Goal: Information Seeking & Learning: Learn about a topic

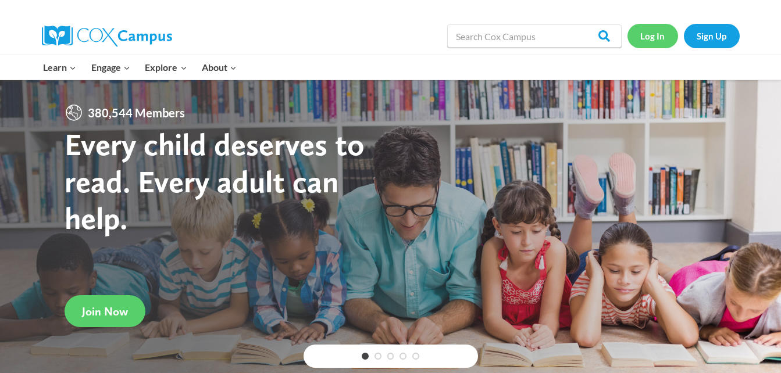
click at [669, 33] on link "Log In" at bounding box center [652, 36] width 51 height 24
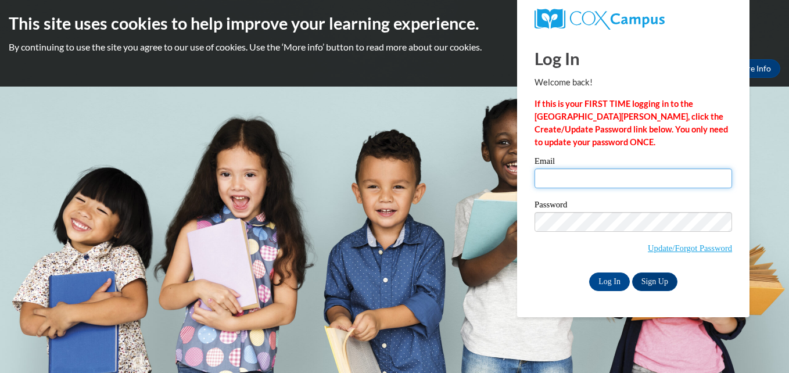
click at [594, 173] on input "Email" at bounding box center [634, 179] width 198 height 20
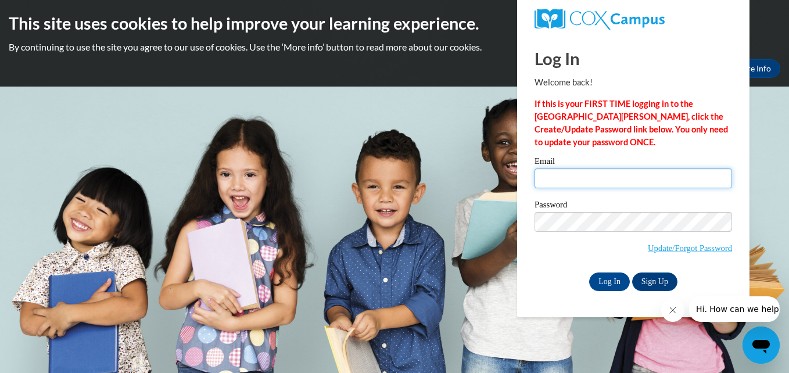
type input "abbrew3056@ung.edu"
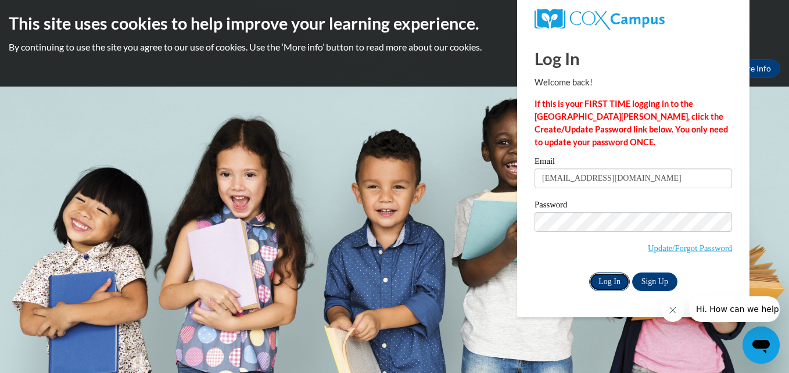
click at [612, 279] on input "Log In" at bounding box center [609, 282] width 41 height 19
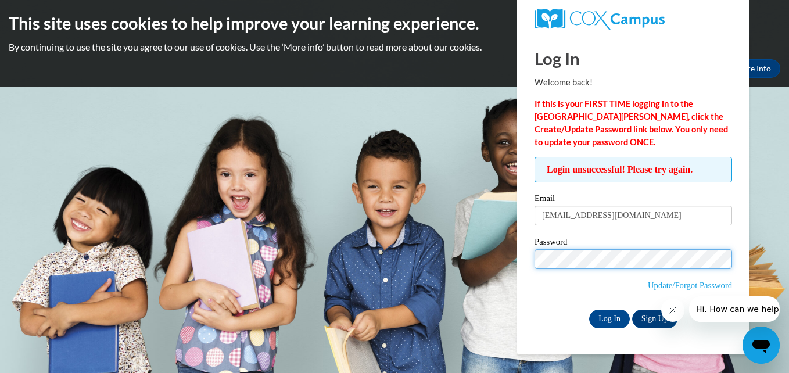
click at [589, 310] on input "Log In" at bounding box center [609, 319] width 41 height 19
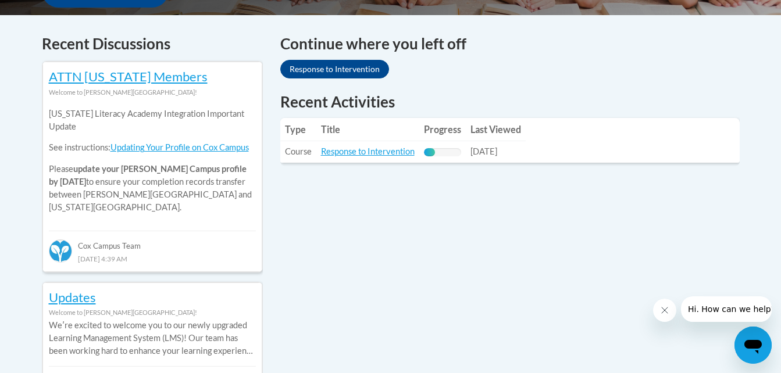
scroll to position [480, 0]
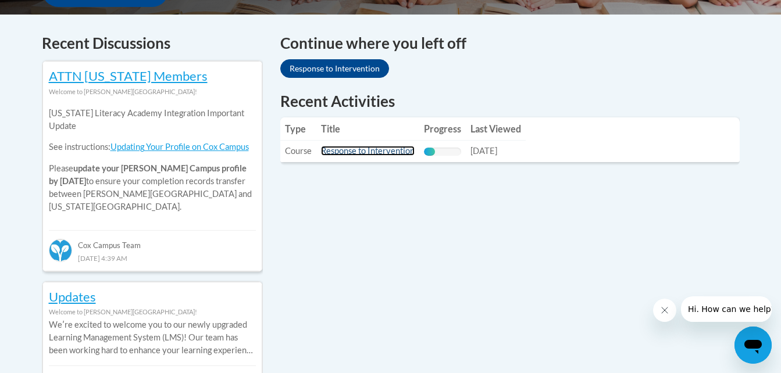
click at [392, 153] on link "Response to Intervention" at bounding box center [368, 151] width 94 height 10
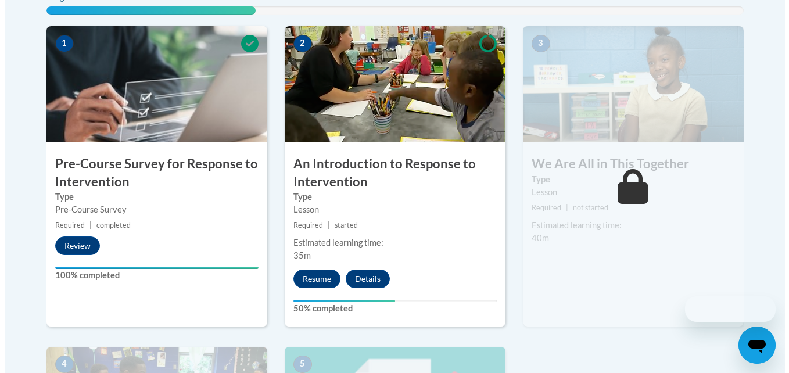
scroll to position [458, 0]
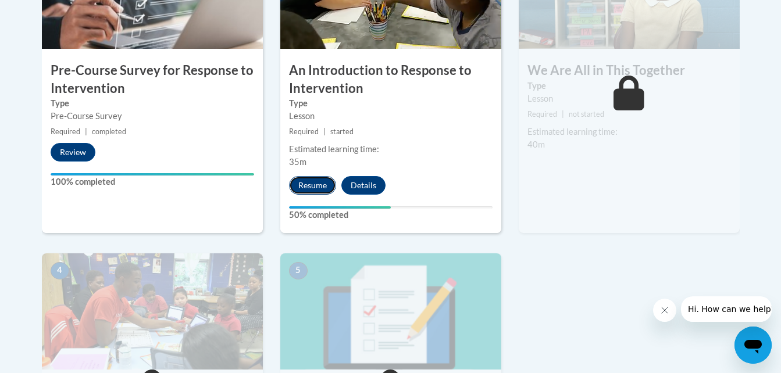
click at [320, 191] on button "Resume" at bounding box center [312, 185] width 47 height 19
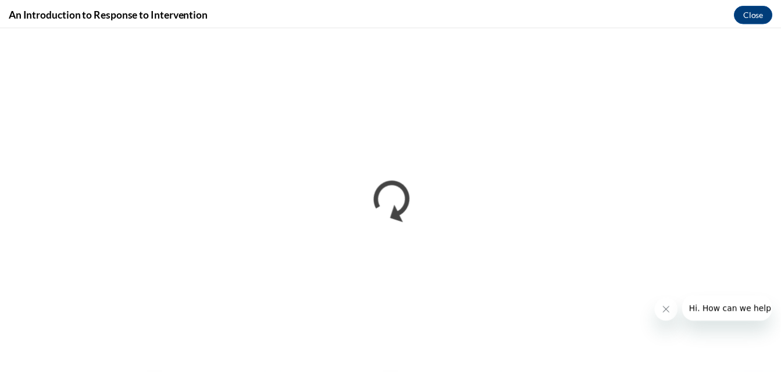
scroll to position [0, 0]
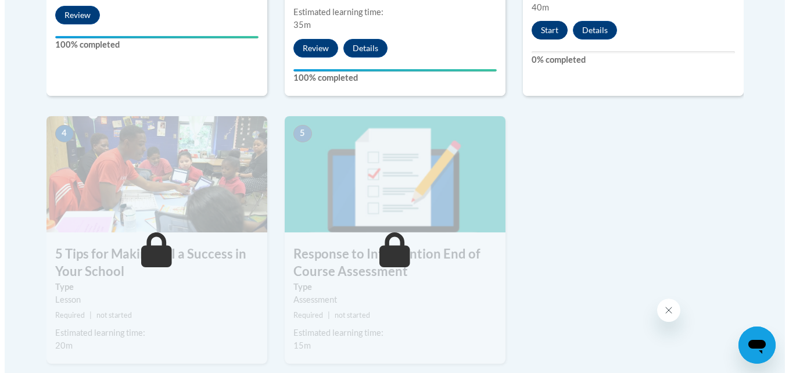
scroll to position [595, 0]
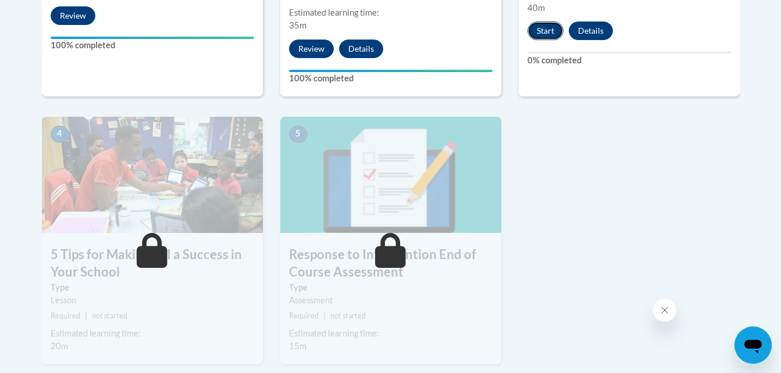
click at [548, 33] on button "Start" at bounding box center [545, 31] width 36 height 19
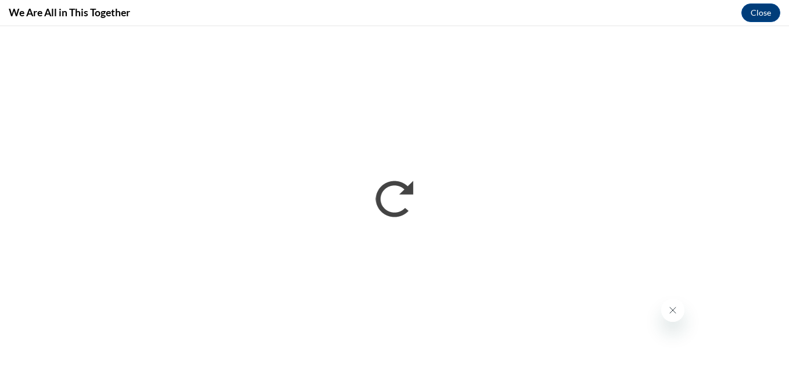
scroll to position [0, 0]
